Goal: Information Seeking & Learning: Learn about a topic

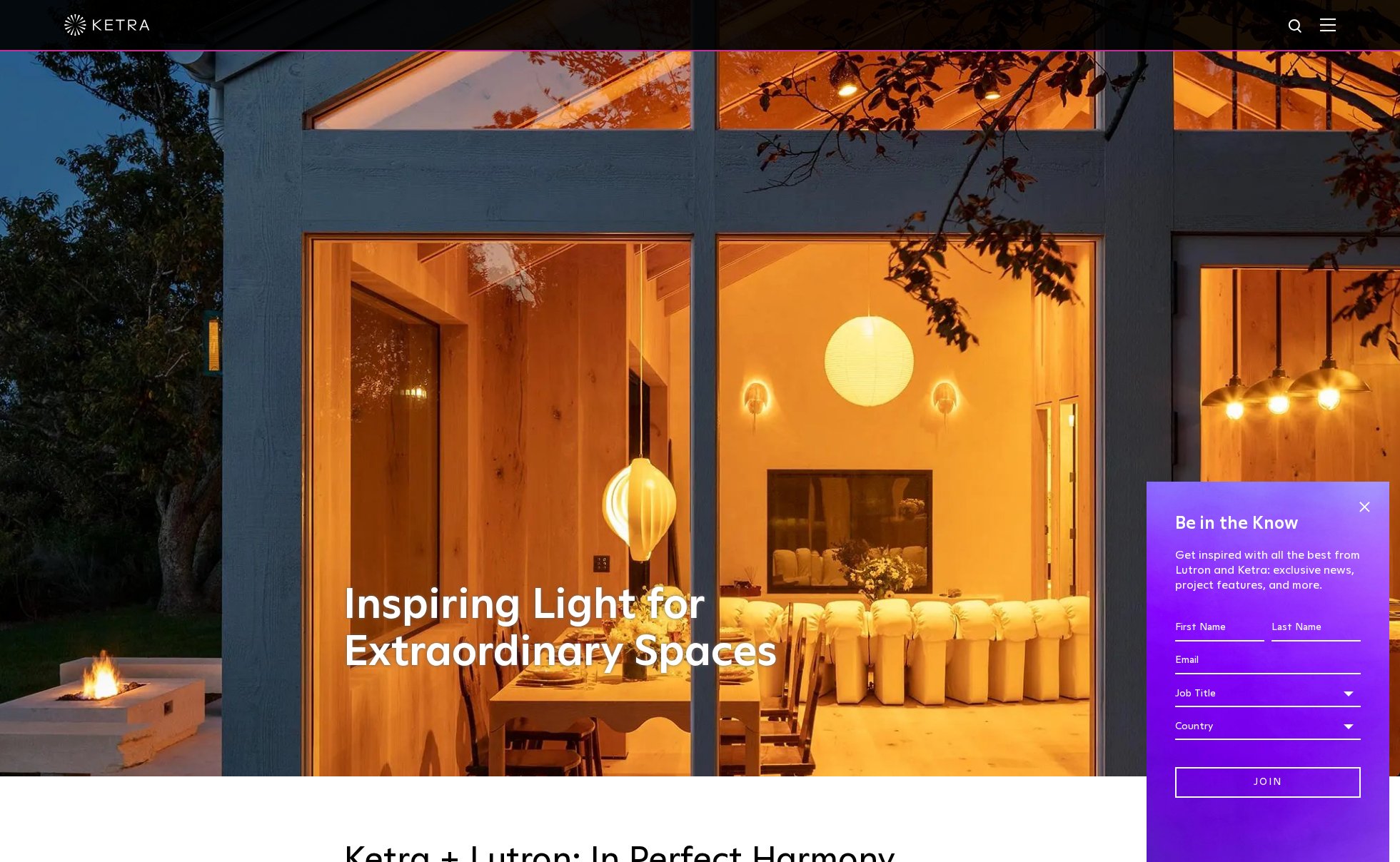
scroll to position [97, 0]
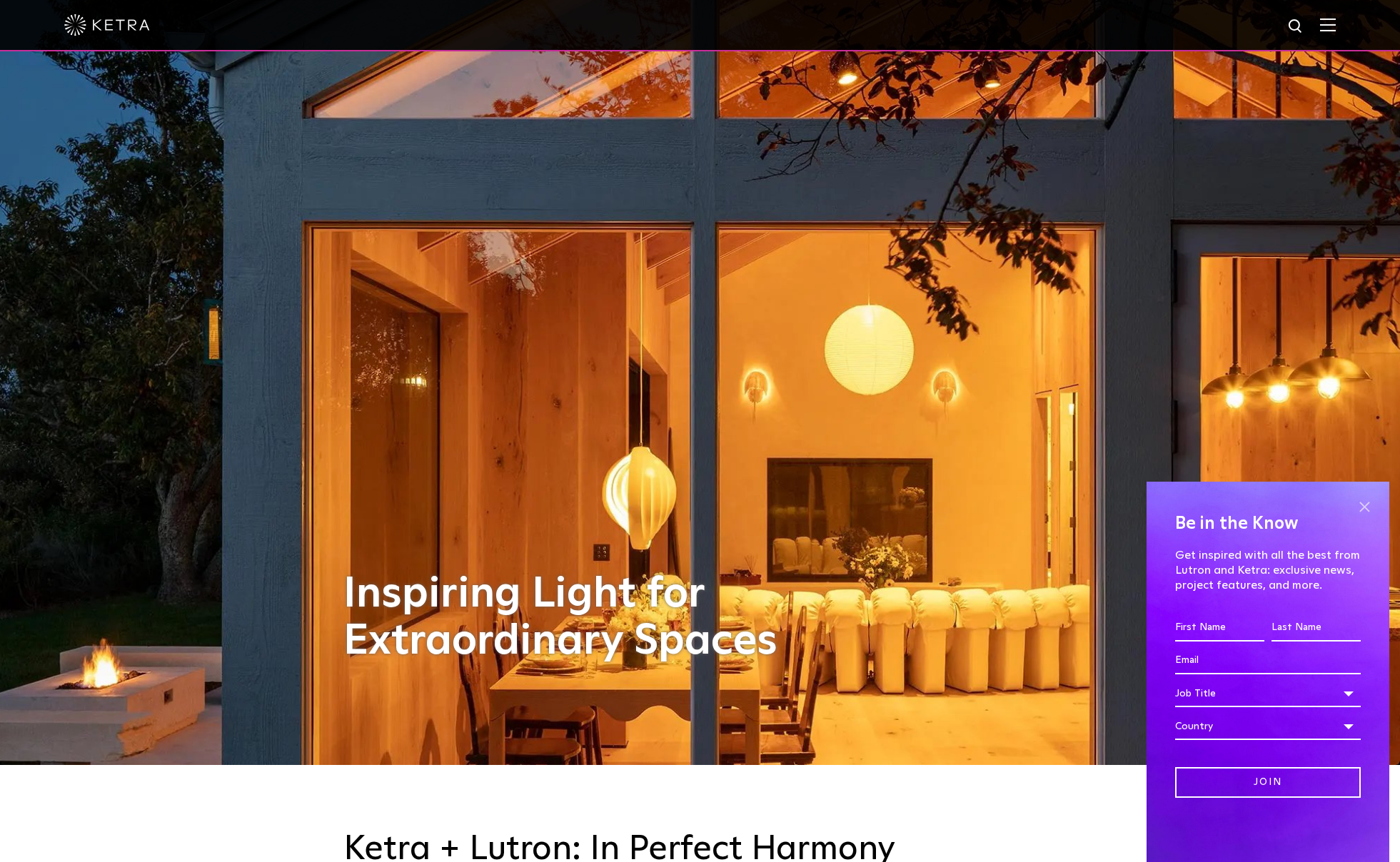
click at [1366, 509] on span at bounding box center [1364, 507] width 22 height 22
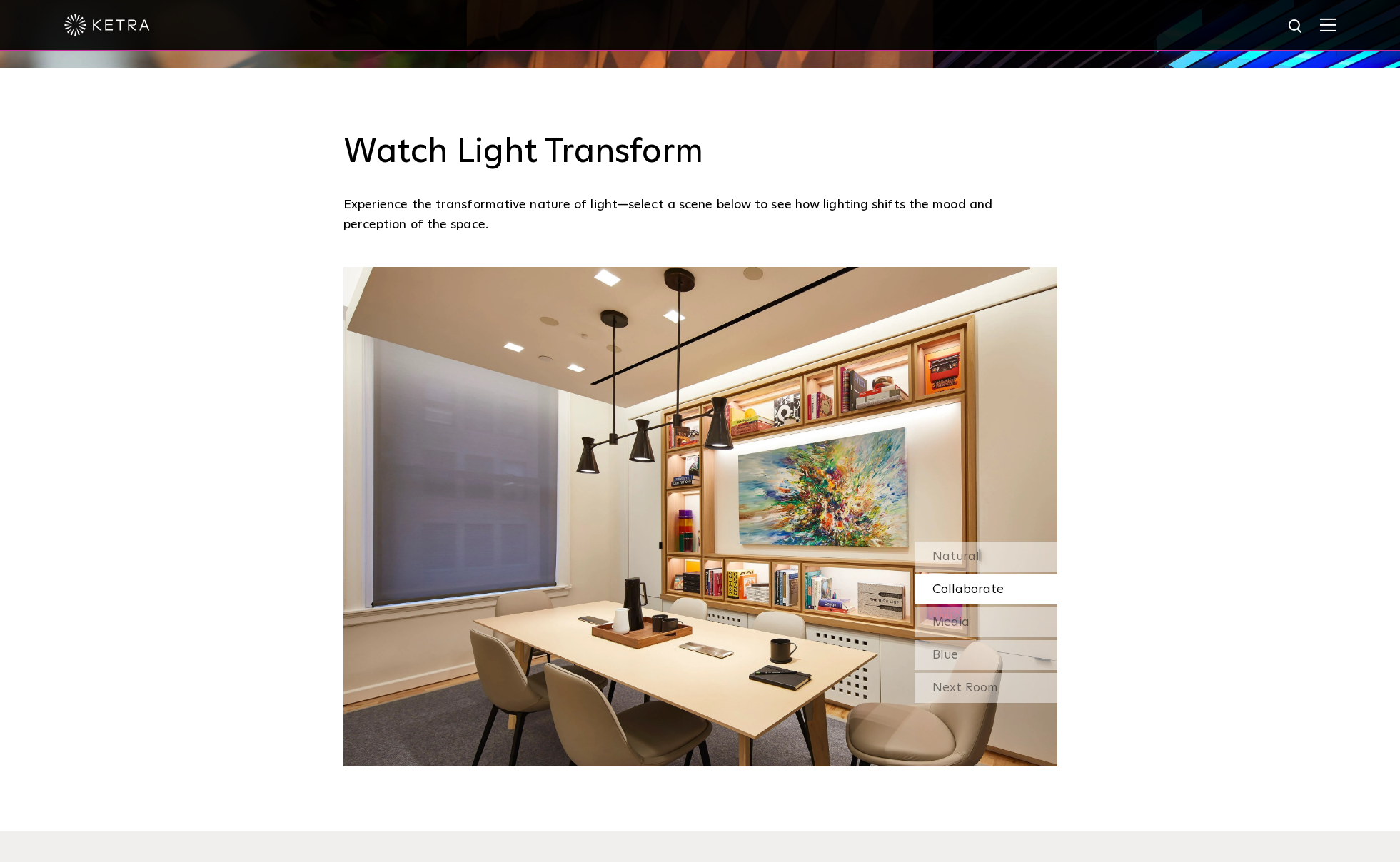
scroll to position [1581, 0]
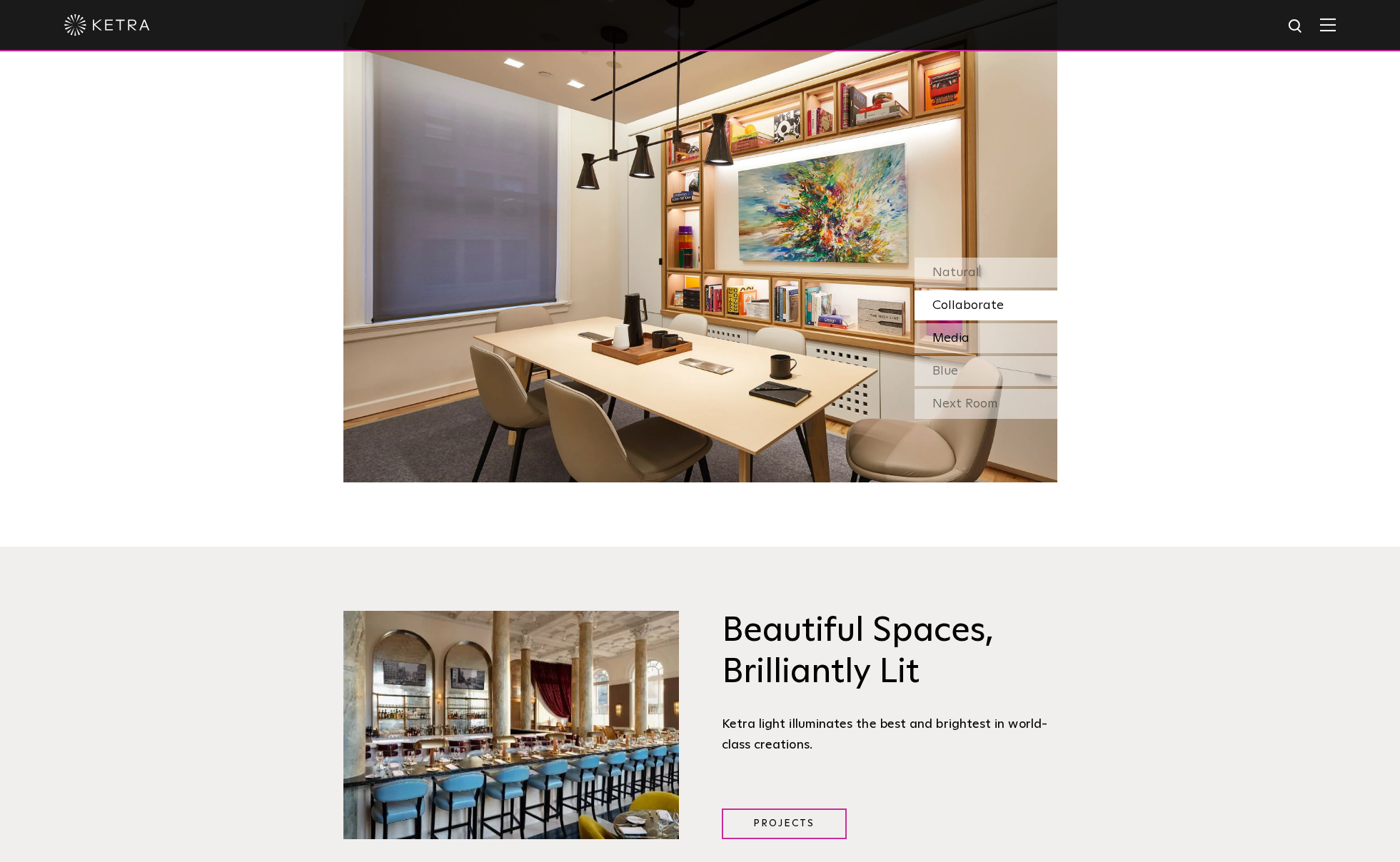
click at [952, 338] on span "Media" at bounding box center [950, 339] width 37 height 13
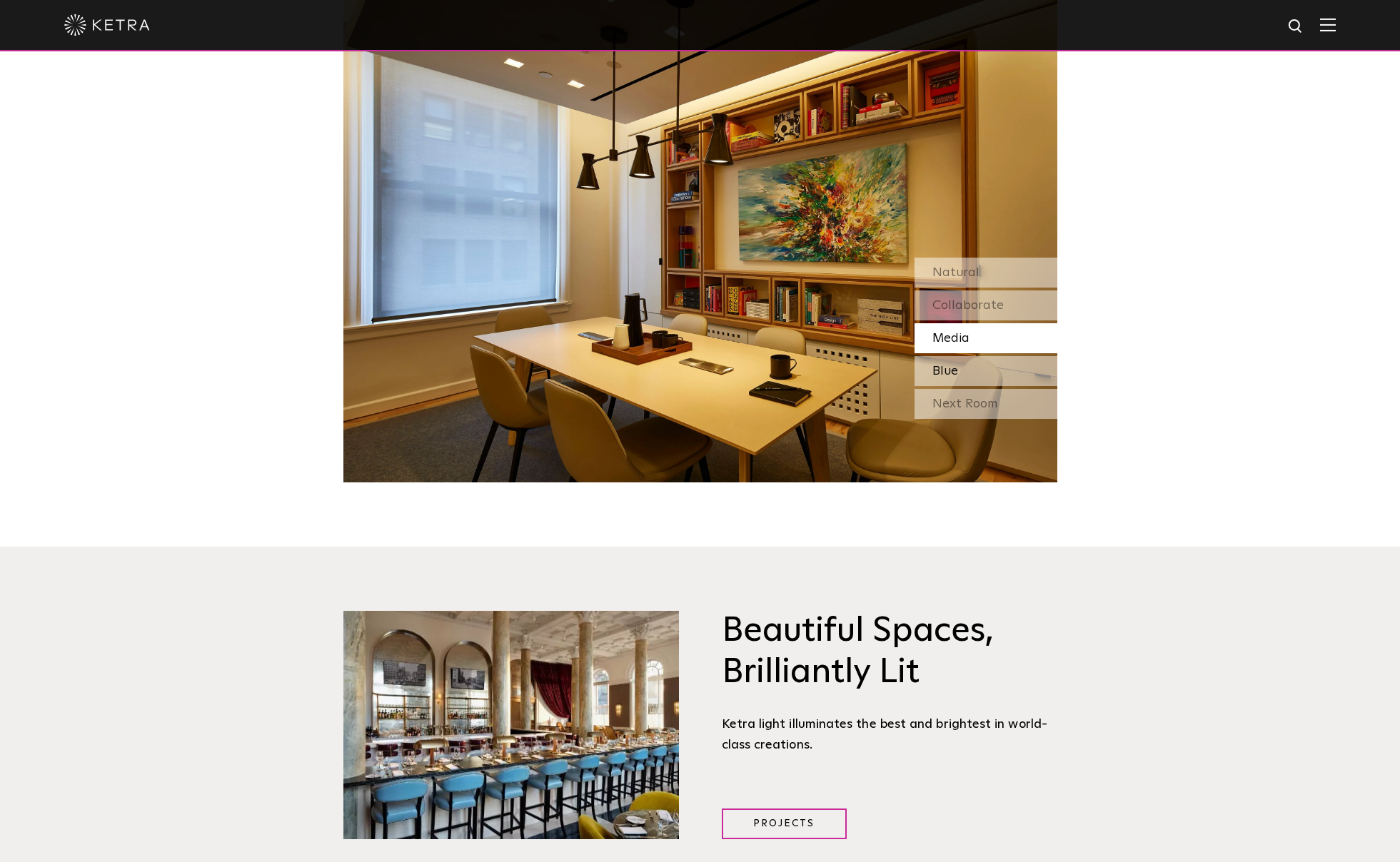
click at [952, 368] on span "Blue" at bounding box center [945, 371] width 25 height 13
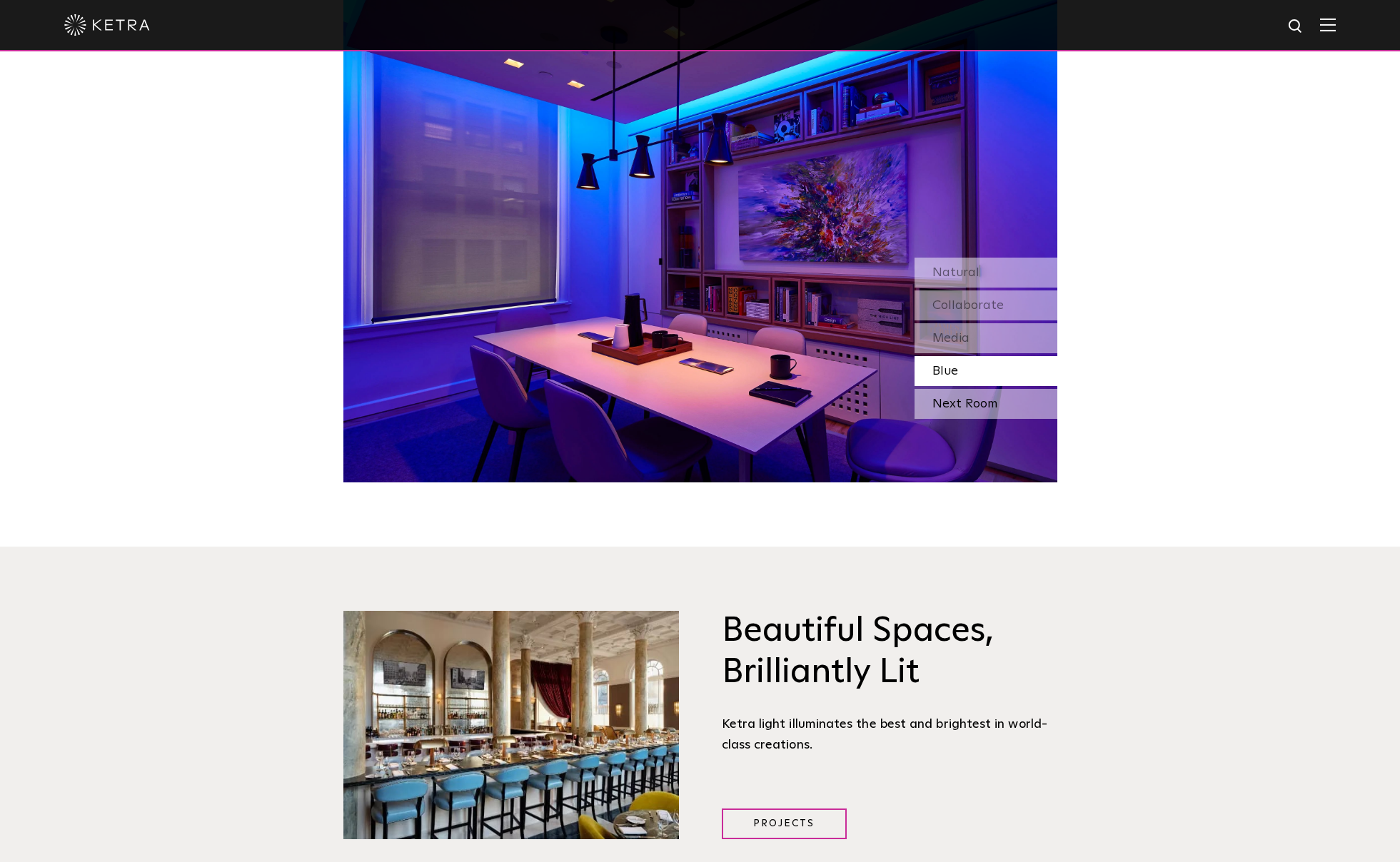
click at [952, 392] on div "Next Room" at bounding box center [986, 404] width 143 height 30
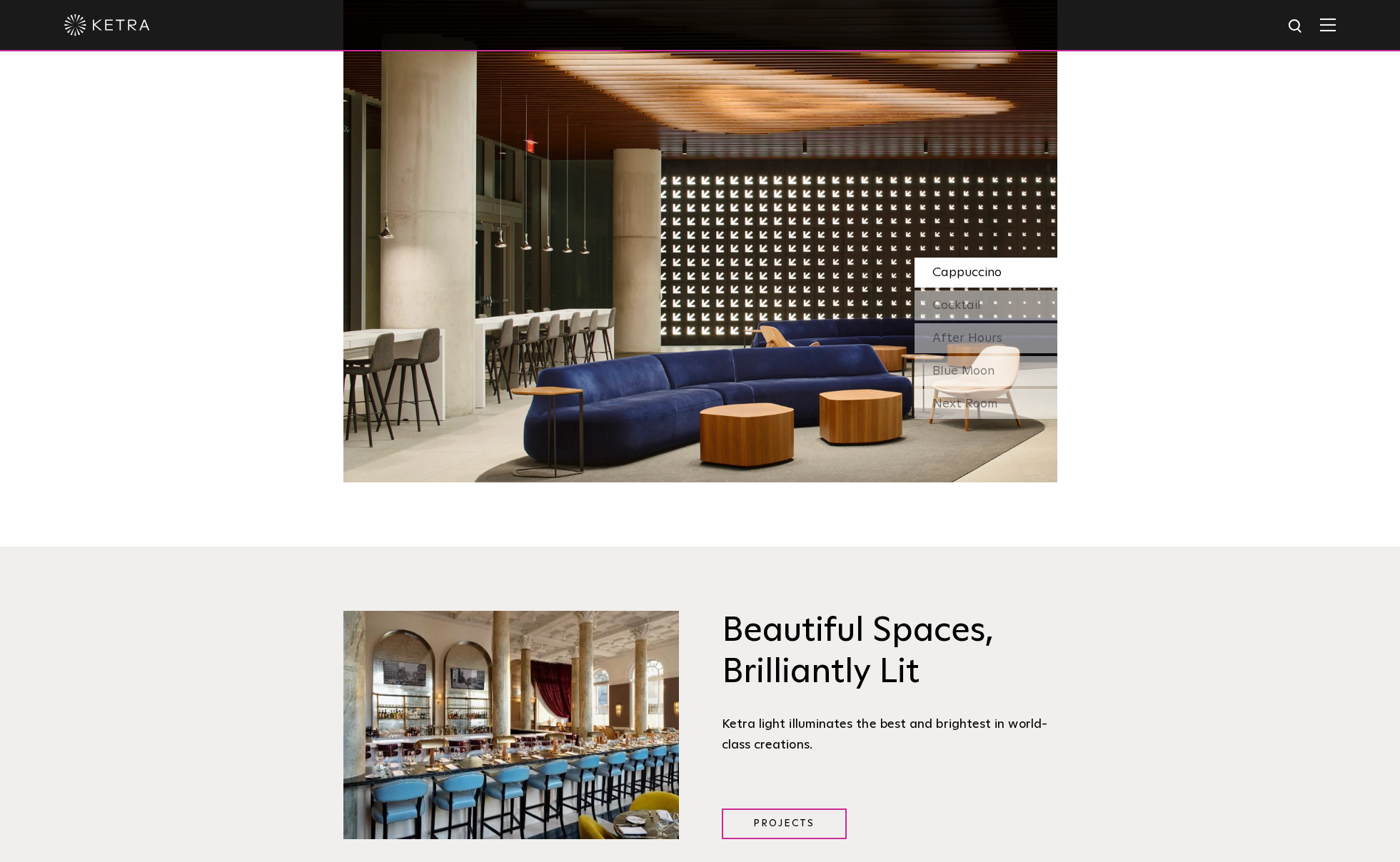
click at [937, 274] on span "Cappuccino" at bounding box center [966, 273] width 69 height 13
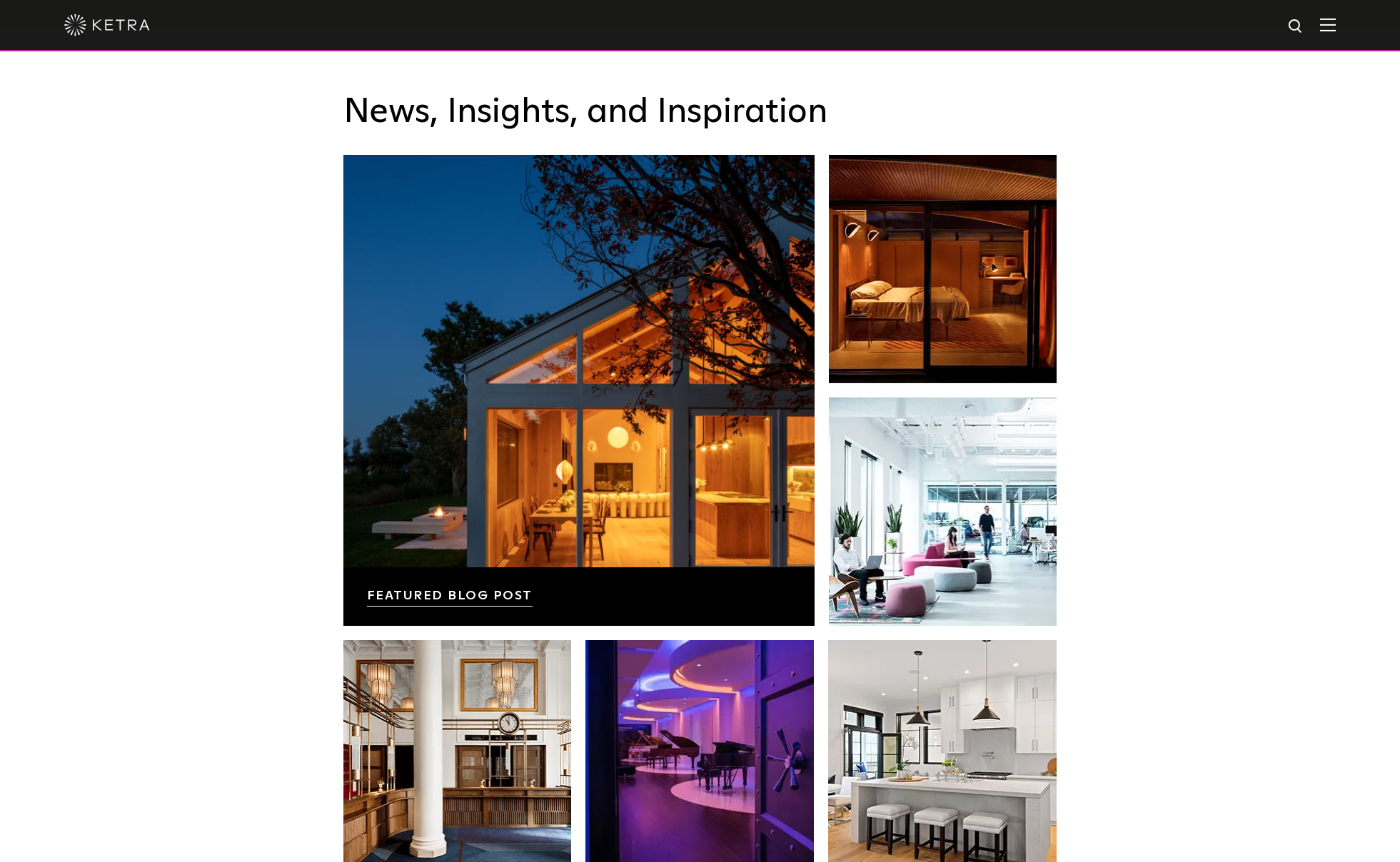
scroll to position [2716, 0]
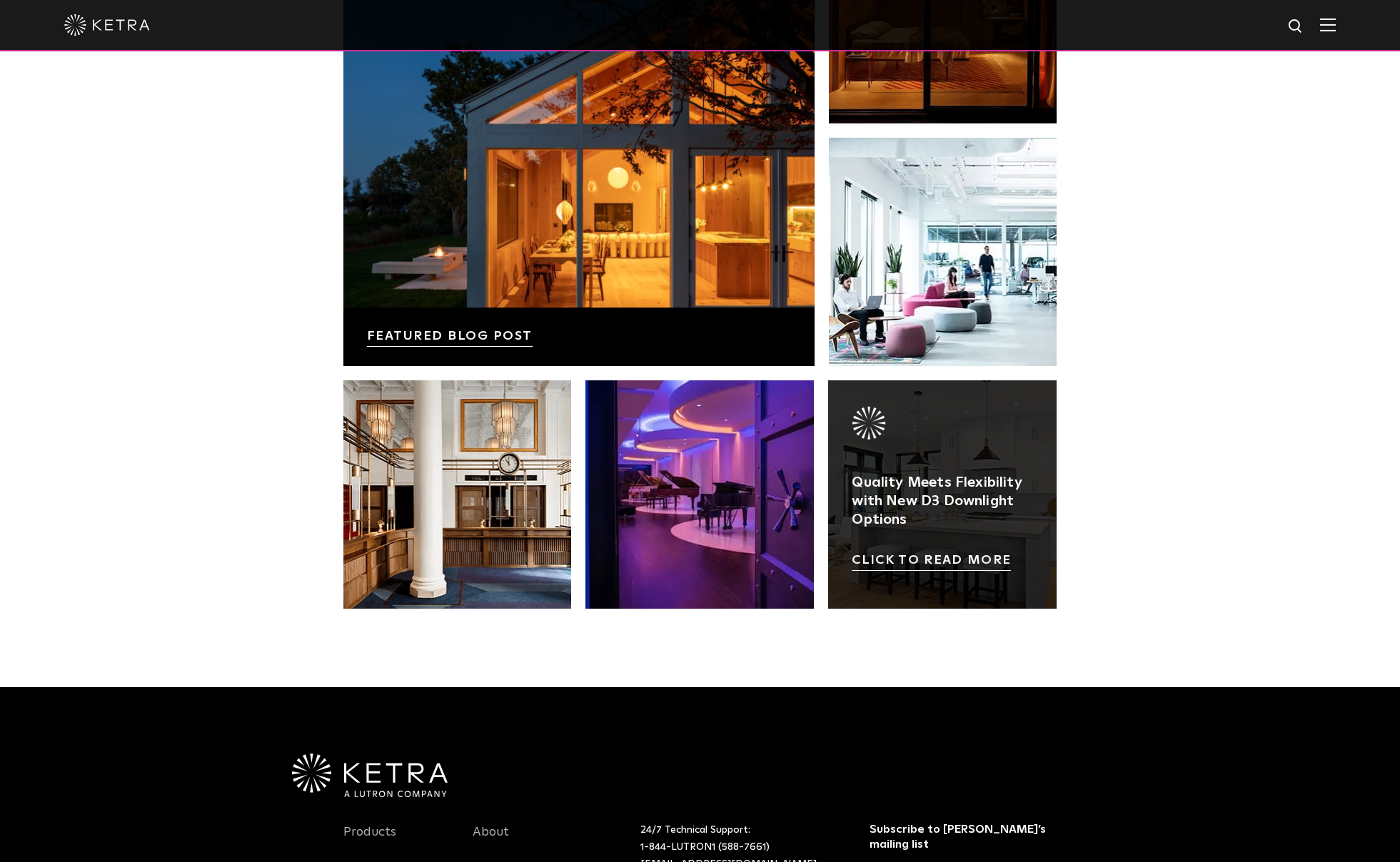
click at [887, 531] on link at bounding box center [942, 494] width 228 height 228
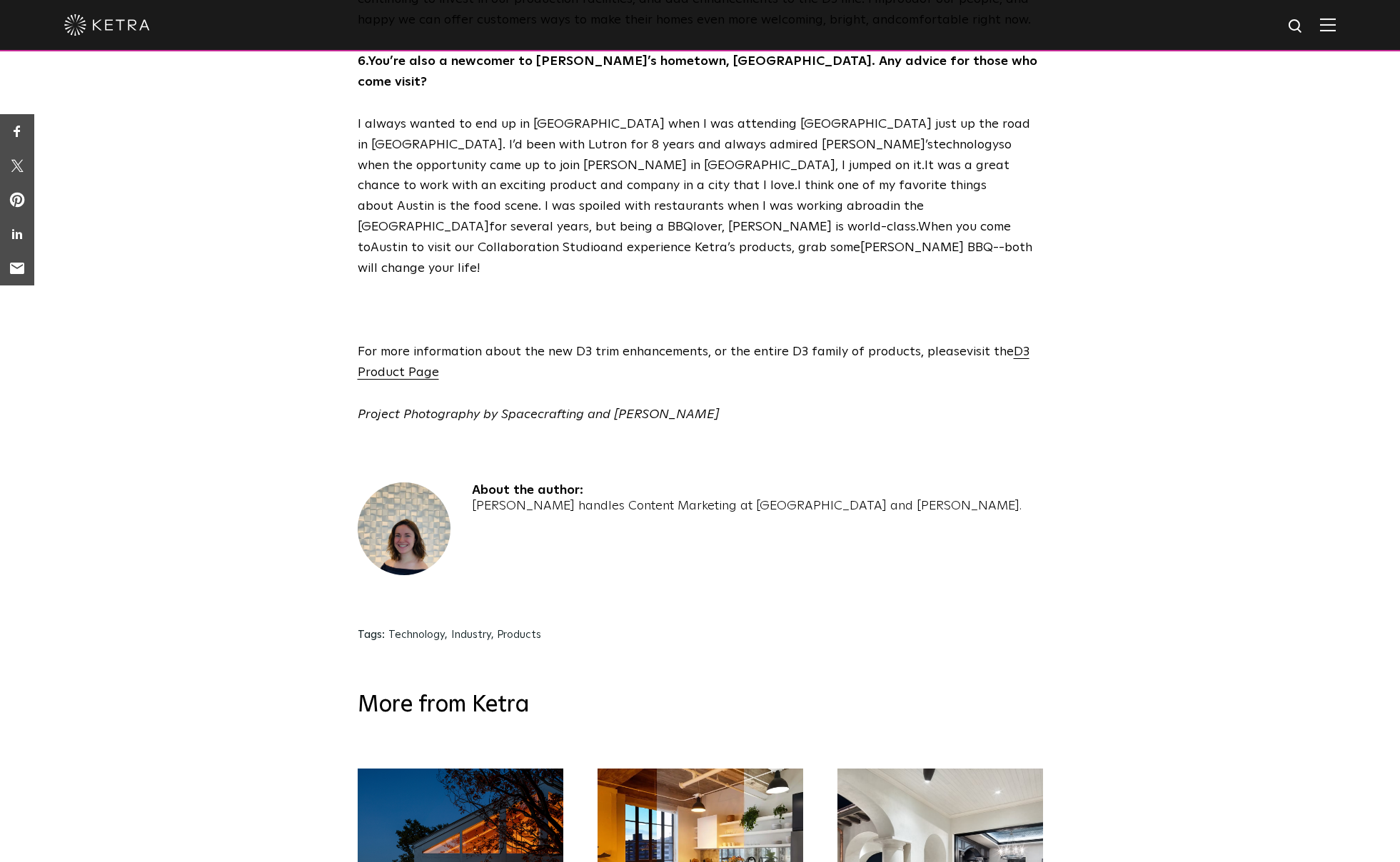
scroll to position [2811, 0]
